Goal: Task Accomplishment & Management: Use online tool/utility

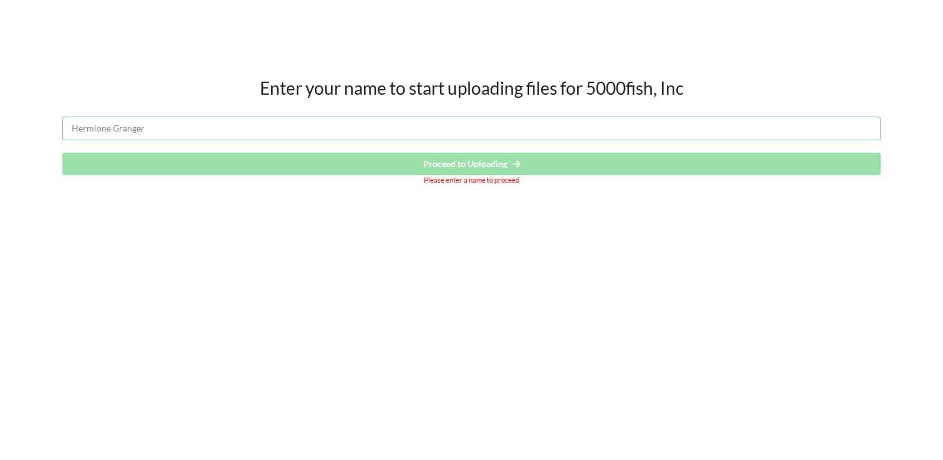
click at [239, 130] on input "text" at bounding box center [471, 129] width 818 height 24
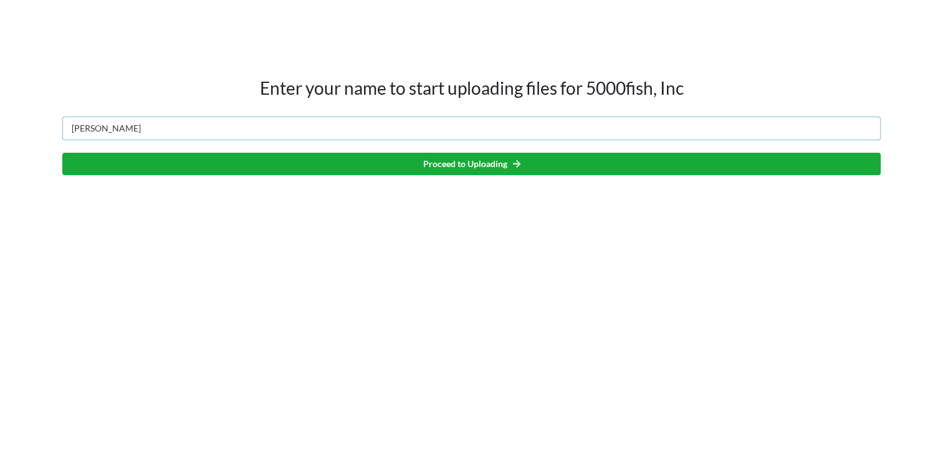
type input "[PERSON_NAME]"
click at [491, 162] on button "Proceed to Uploading" at bounding box center [471, 164] width 818 height 22
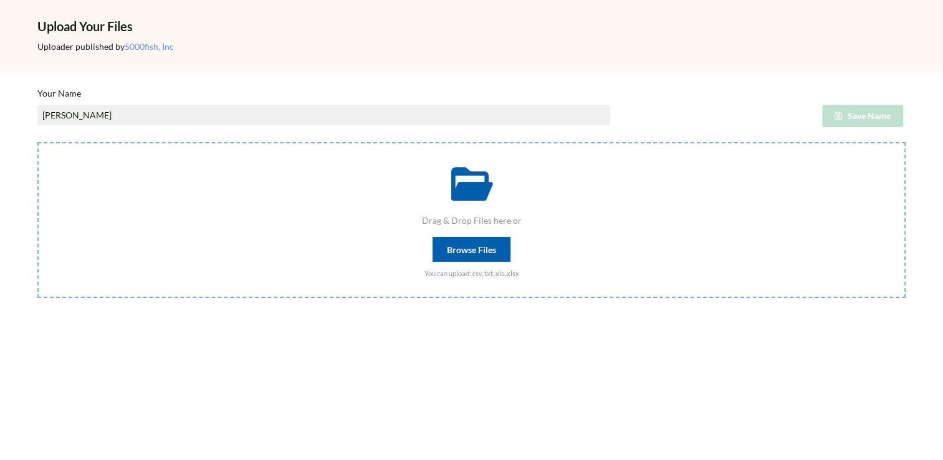
click at [468, 250] on div "Browse Files" at bounding box center [471, 249] width 78 height 25
click at [37, 142] on input "Drag & Drop Files here or Browse Files You can upload: .csv,.txt,.xls,.xlsx" at bounding box center [37, 142] width 0 height 0
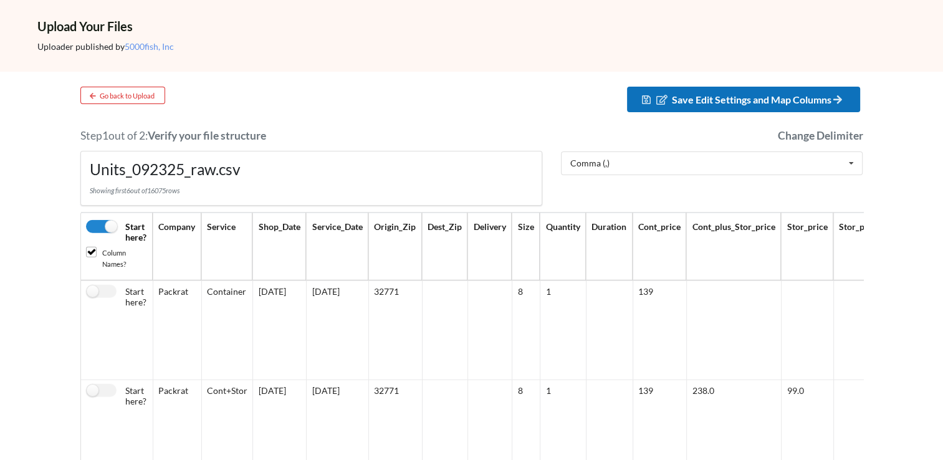
click at [792, 93] on span "Save Edit Settings and Map Columns" at bounding box center [758, 99] width 173 height 12
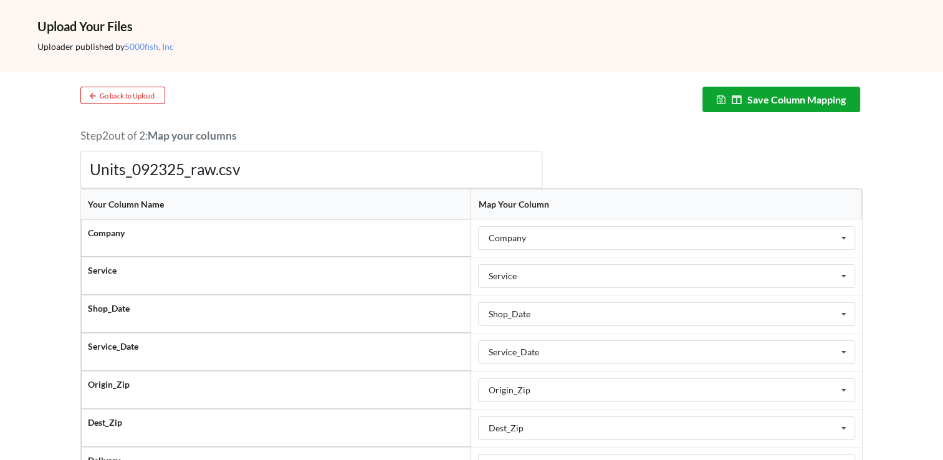
click at [829, 104] on button "Save Column Mapping" at bounding box center [781, 100] width 158 height 26
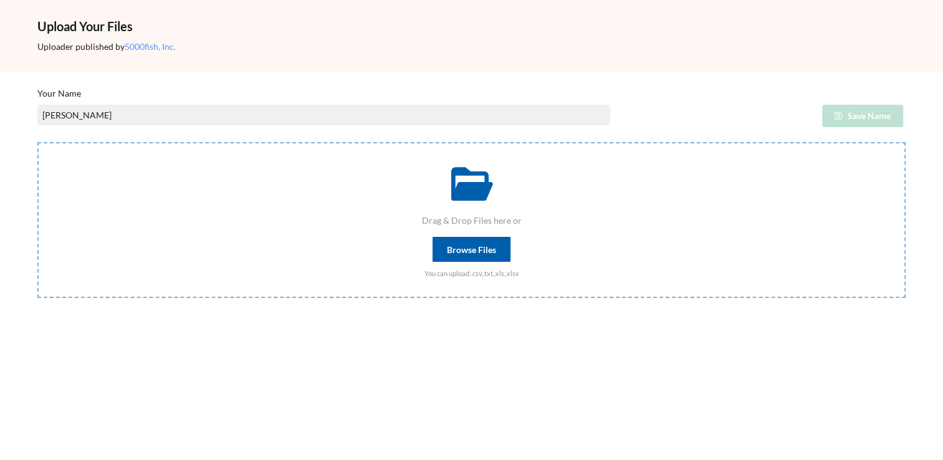
click at [451, 244] on div "Browse Files" at bounding box center [471, 249] width 78 height 25
click at [37, 142] on input "Drag & Drop Files here or Browse Files You can upload: .csv,.txt,.xls,.xlsx" at bounding box center [37, 142] width 0 height 0
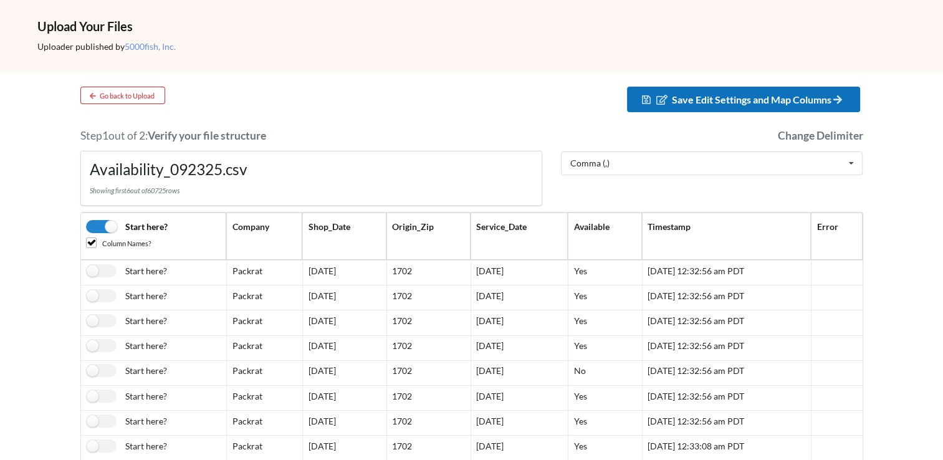
click at [733, 97] on span "Save Edit Settings and Map Columns" at bounding box center [758, 99] width 173 height 12
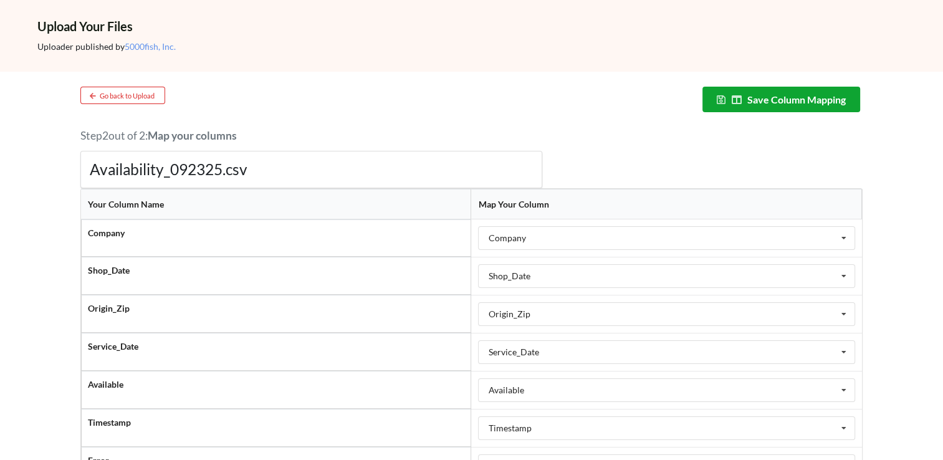
click at [754, 95] on button "Save Column Mapping" at bounding box center [781, 100] width 158 height 26
